Goal: Information Seeking & Learning: Compare options

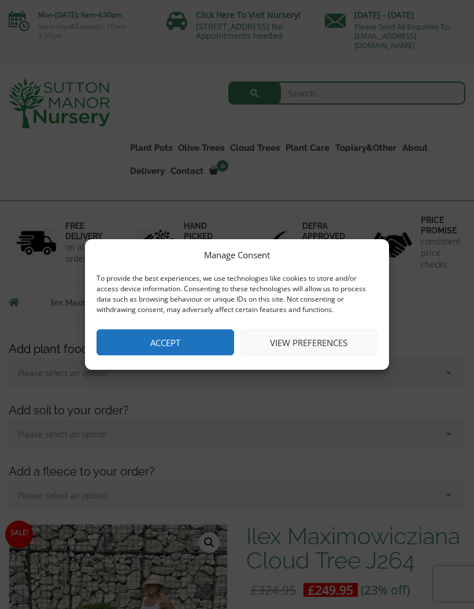
click at [206, 342] on button "Accept" at bounding box center [164, 342] width 137 height 26
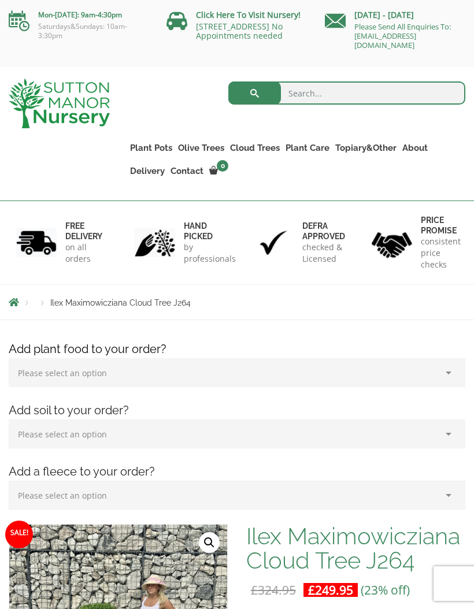
click at [0, 0] on link "Ilex Crenata Cloud Trees" at bounding box center [0, 0] width 0 height 0
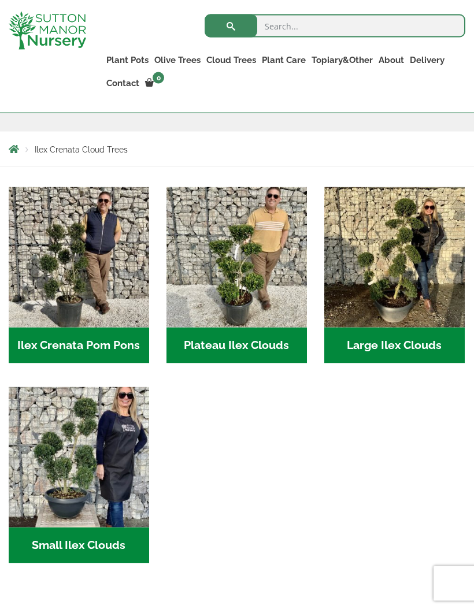
scroll to position [209, 0]
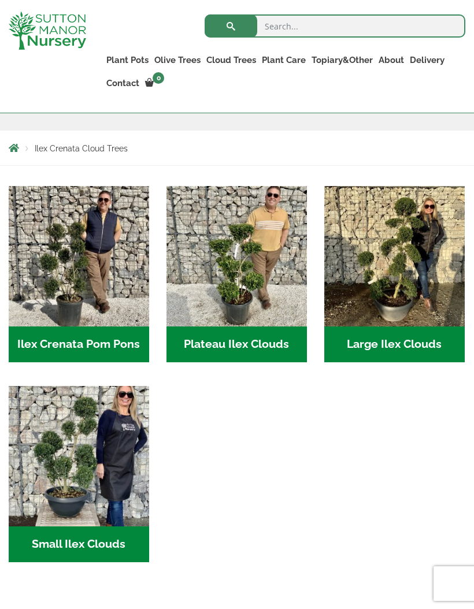
click at [405, 271] on img "Visit product category Large Ilex Clouds" at bounding box center [394, 256] width 140 height 140
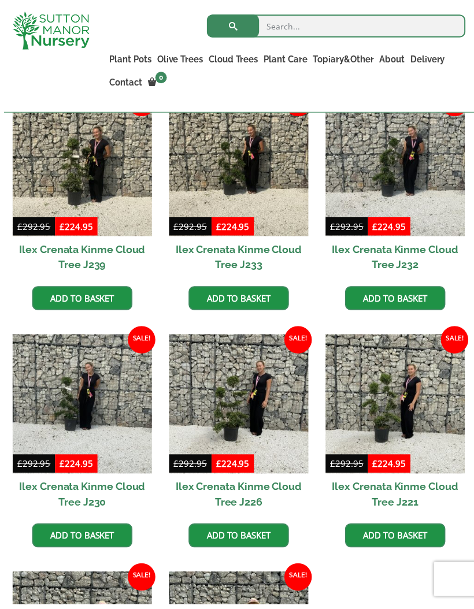
scroll to position [332, 0]
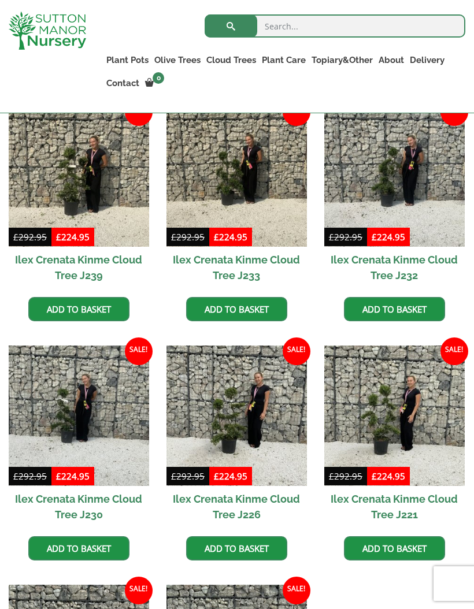
click at [406, 166] on img at bounding box center [394, 176] width 140 height 140
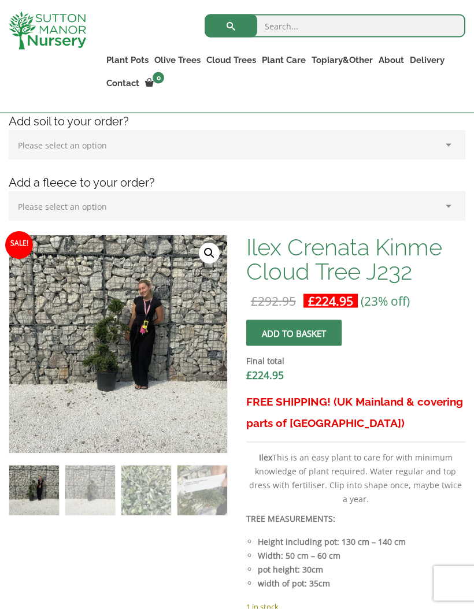
scroll to position [269, 0]
click at [156, 343] on img at bounding box center [298, 524] width 578 height 578
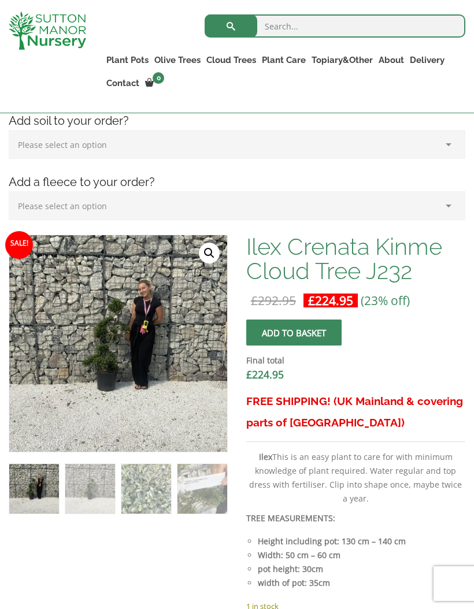
click at [218, 247] on img at bounding box center [298, 524] width 578 height 578
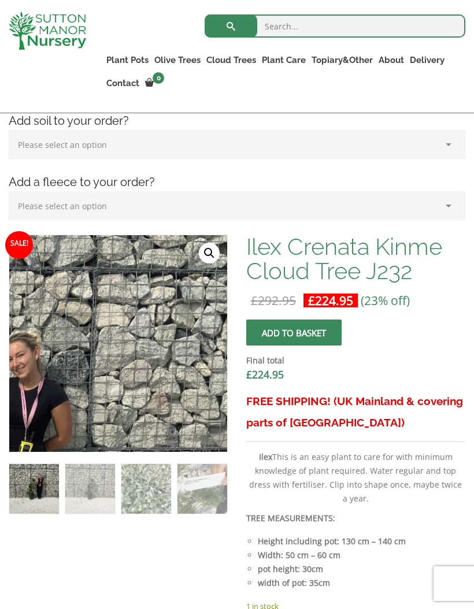
scroll to position [266, 0]
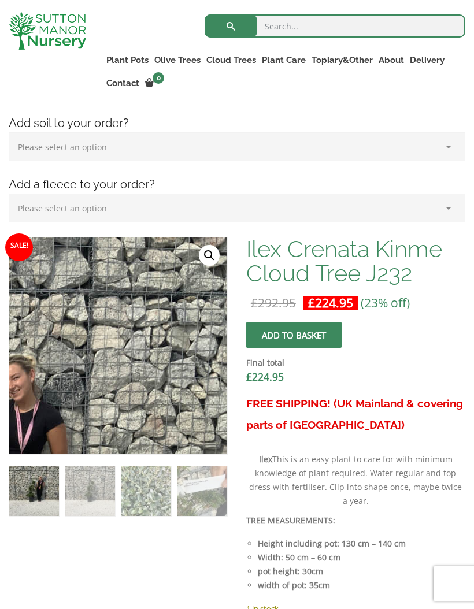
click at [0, 0] on link "Castlewellan" at bounding box center [0, 0] width 0 height 0
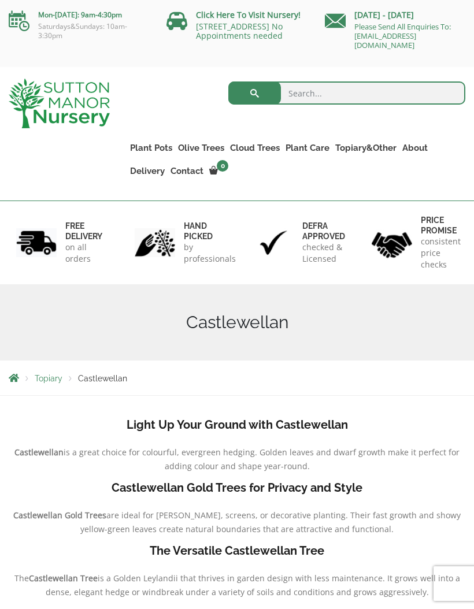
click at [0, 0] on link "Ligustrum Pom Poms" at bounding box center [0, 0] width 0 height 0
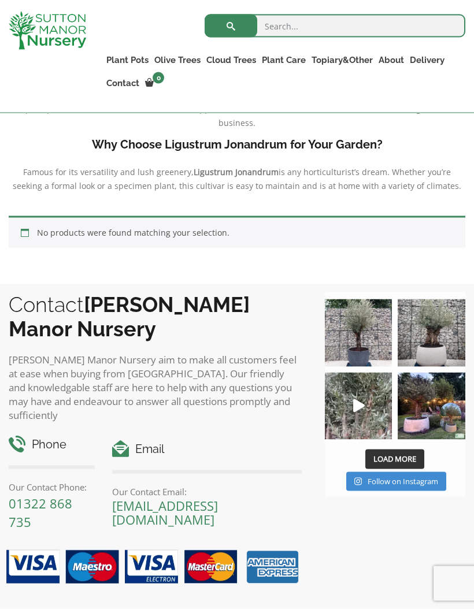
scroll to position [400, 0]
click at [0, 0] on link "Gnarled Olive Trees XXL" at bounding box center [0, 0] width 0 height 0
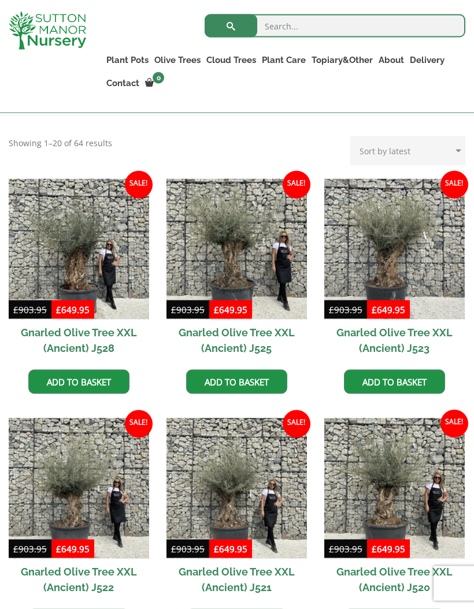
scroll to position [259, 0]
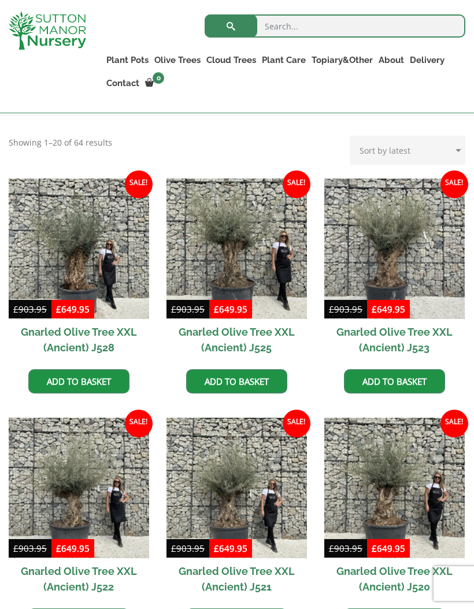
click at [112, 478] on img at bounding box center [79, 488] width 140 height 140
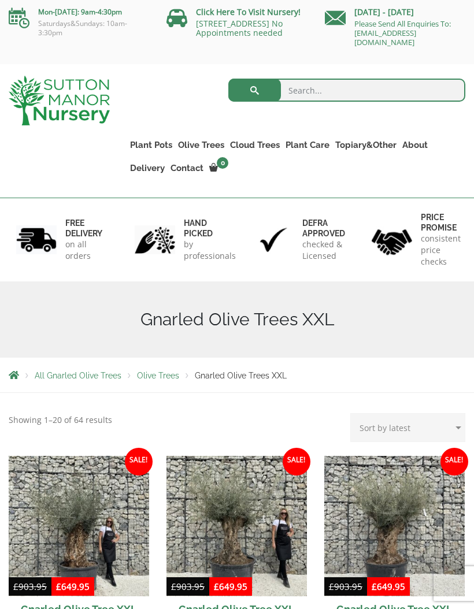
scroll to position [0, 0]
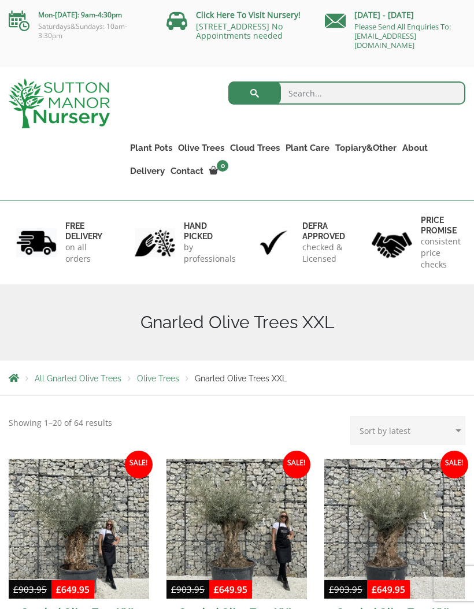
click at [0, 0] on link "Ilex Crenata Cloud Trees" at bounding box center [0, 0] width 0 height 0
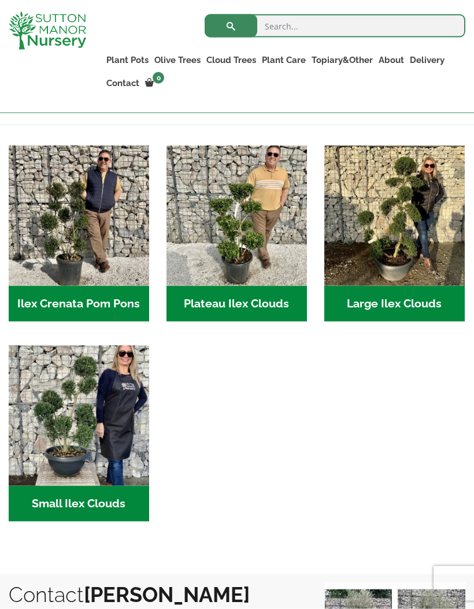
scroll to position [254, 0]
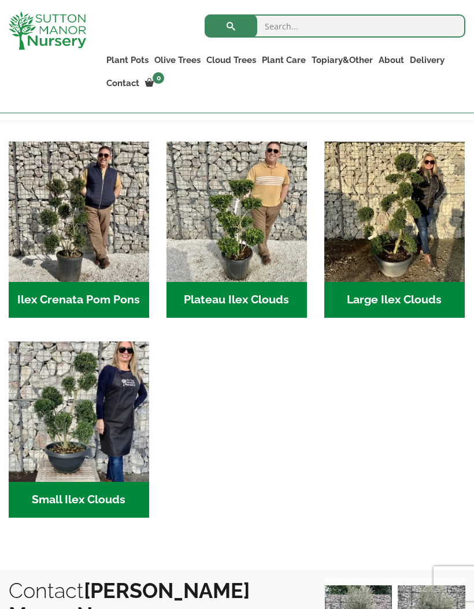
click at [382, 247] on img "Visit product category Large Ilex Clouds" at bounding box center [394, 212] width 140 height 140
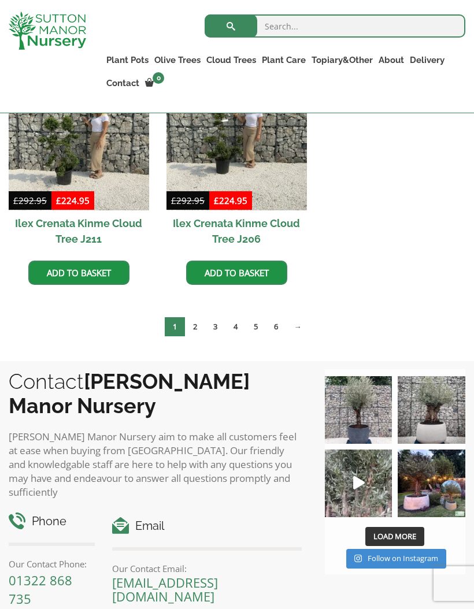
scroll to position [849, 0]
